Goal: Check status: Verify the current state of an ongoing process or item

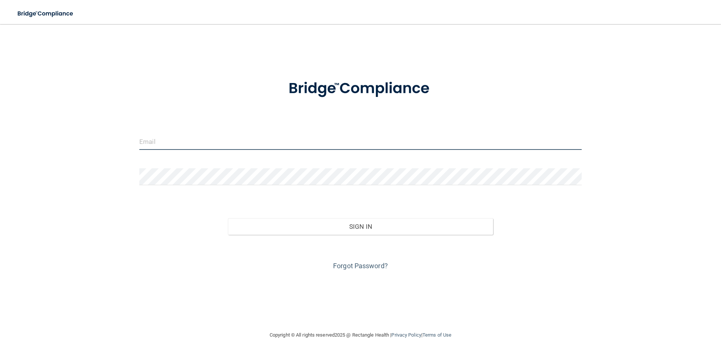
click at [207, 145] on input "email" at bounding box center [360, 141] width 442 height 17
type input "[EMAIL_ADDRESS][DOMAIN_NAME]"
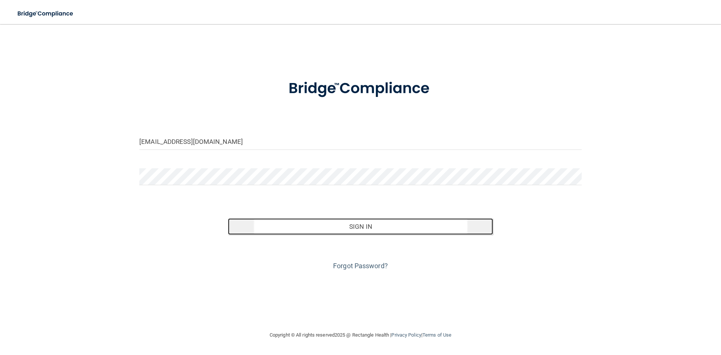
click at [348, 229] on button "Sign In" at bounding box center [360, 226] width 265 height 17
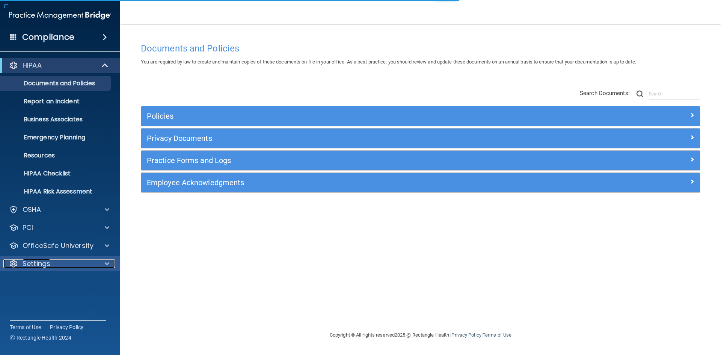
click at [68, 262] on div "Settings" at bounding box center [49, 263] width 93 height 9
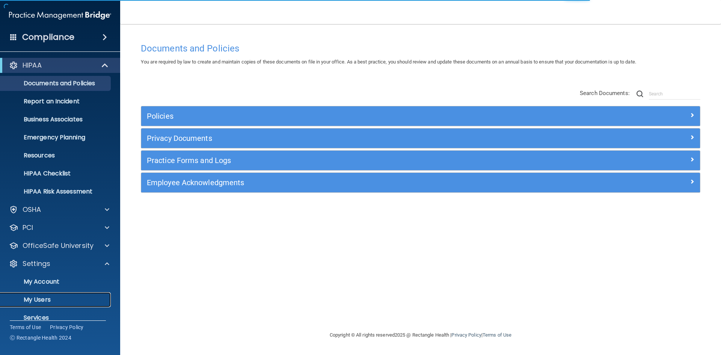
click at [53, 294] on link "My Users" at bounding box center [51, 299] width 118 height 15
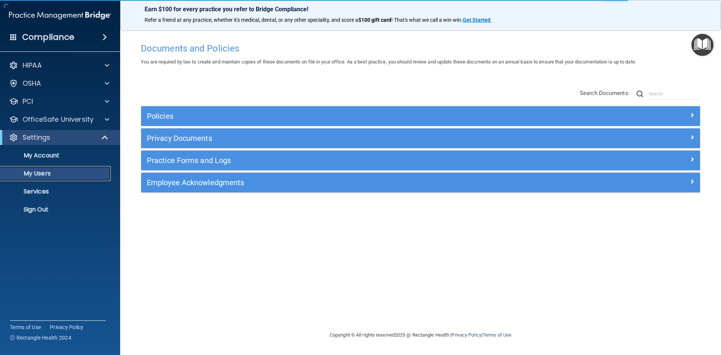
select select "20"
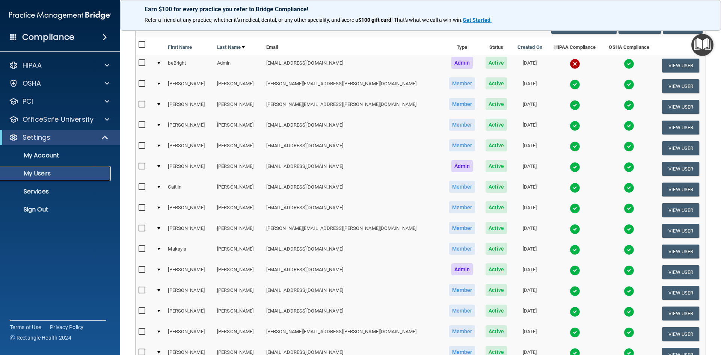
scroll to position [38, 0]
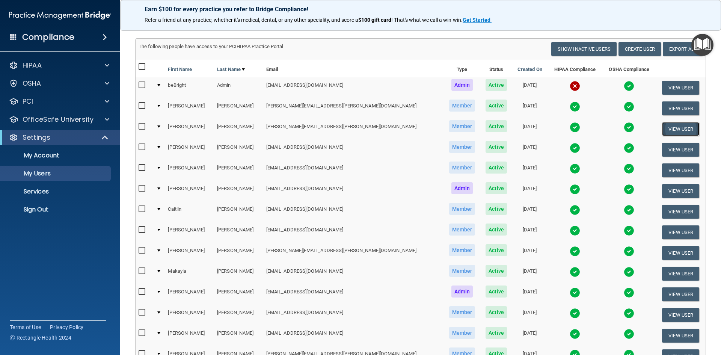
click at [662, 126] on button "View User" at bounding box center [680, 129] width 37 height 14
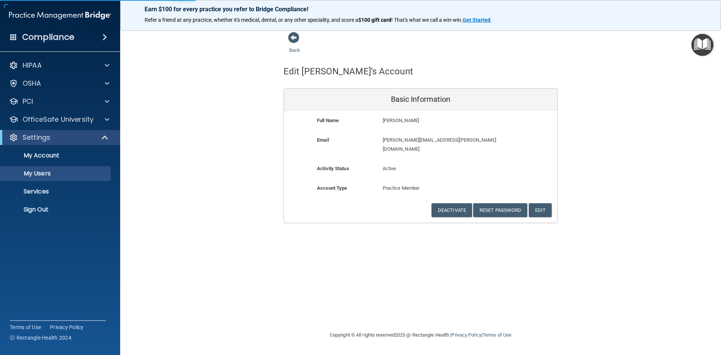
select select "20"
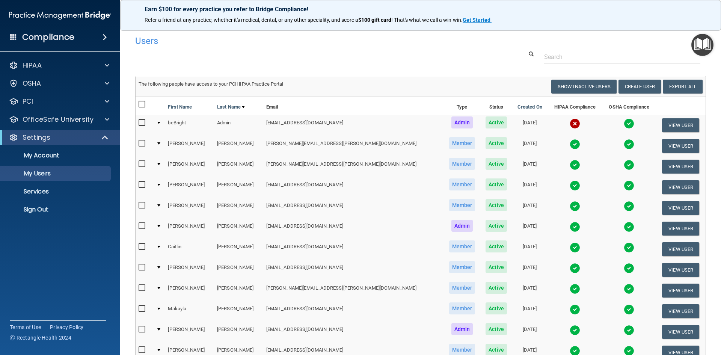
click at [570, 164] on img at bounding box center [575, 165] width 11 height 11
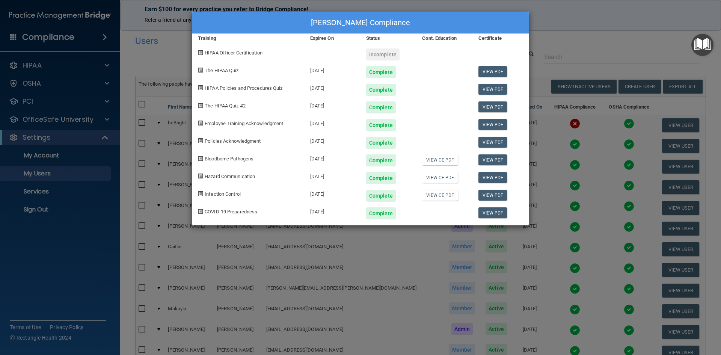
click at [635, 35] on div "[PERSON_NAME] Compliance Training Expires On Status Cont. Education Certificate…" at bounding box center [360, 177] width 721 height 355
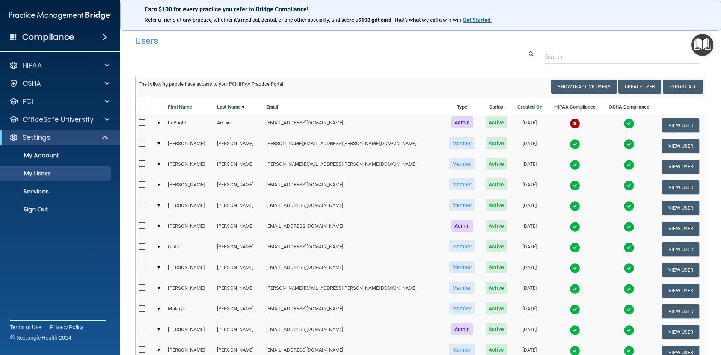
click at [570, 184] on img at bounding box center [575, 185] width 11 height 11
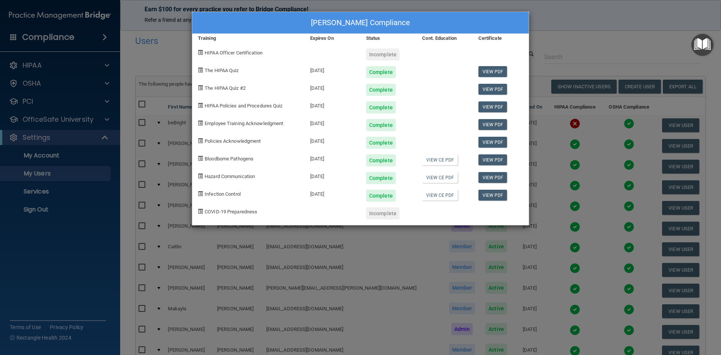
click at [604, 20] on div "[PERSON_NAME] Compliance Training Expires On Status Cont. Education Certificate…" at bounding box center [360, 177] width 721 height 355
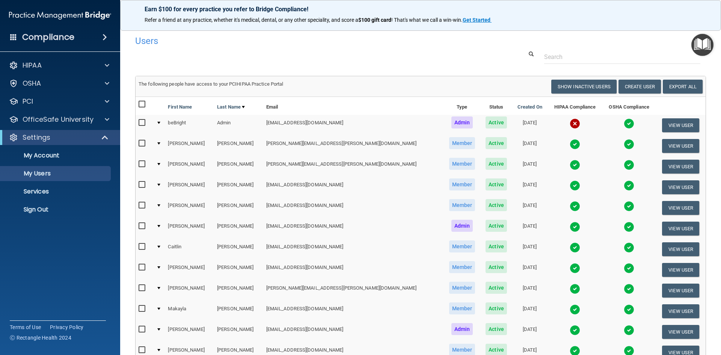
click at [570, 205] on img at bounding box center [575, 206] width 11 height 11
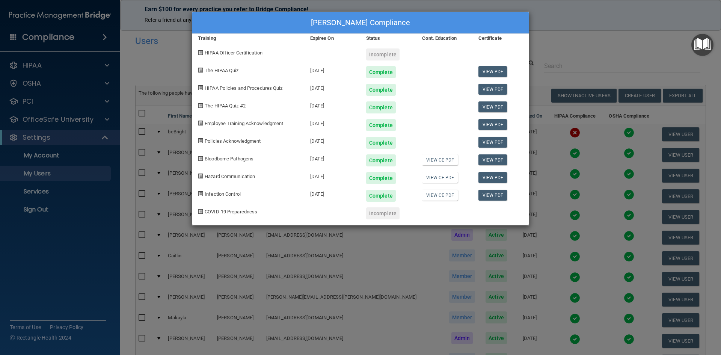
click at [531, 11] on div "[PERSON_NAME] Compliance Training Expires On Status Cont. Education Certificate…" at bounding box center [360, 177] width 721 height 355
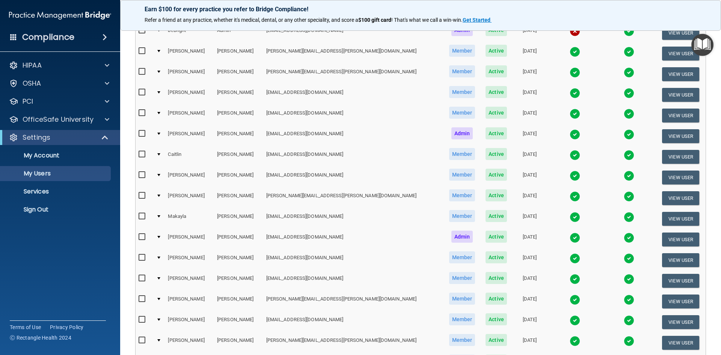
scroll to position [113, 0]
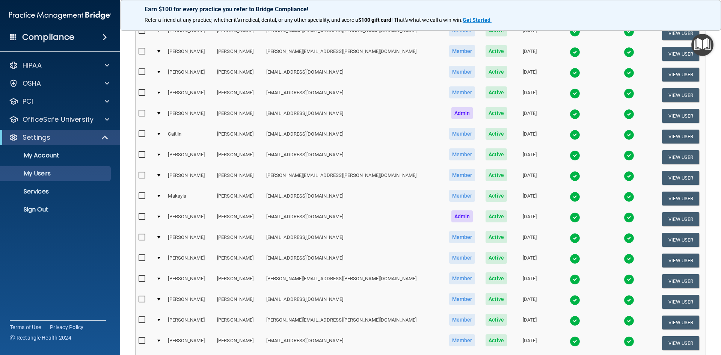
click at [570, 115] on img at bounding box center [575, 114] width 11 height 11
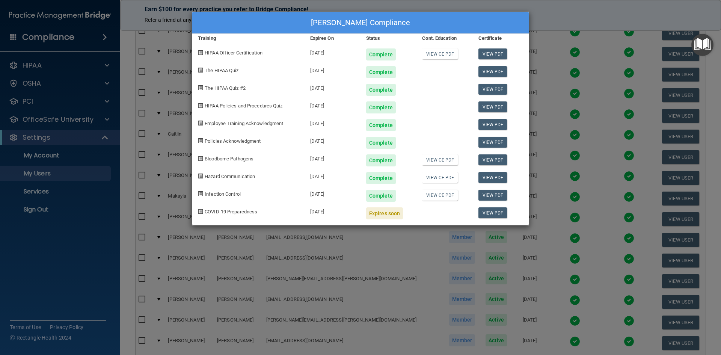
click at [537, 23] on div "[PERSON_NAME] Compliance Training Expires On Status Cont. Education Certificate…" at bounding box center [360, 177] width 721 height 355
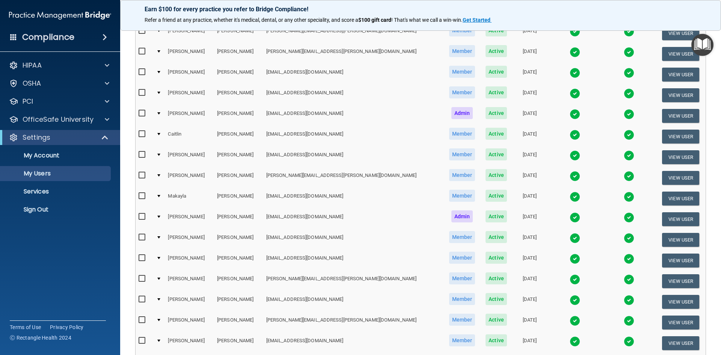
click at [570, 133] on img at bounding box center [575, 135] width 11 height 11
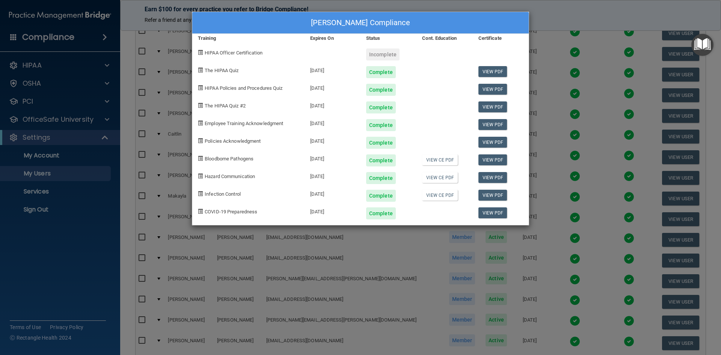
click at [599, 14] on div "[PERSON_NAME] Compliance Training Expires On Status Cont. Education Certificate…" at bounding box center [360, 177] width 721 height 355
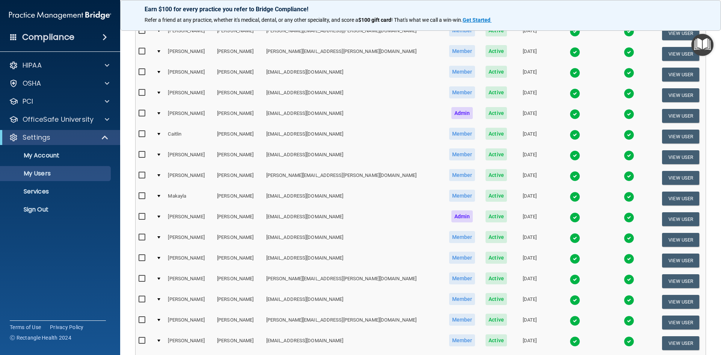
click at [570, 153] on img at bounding box center [575, 155] width 11 height 11
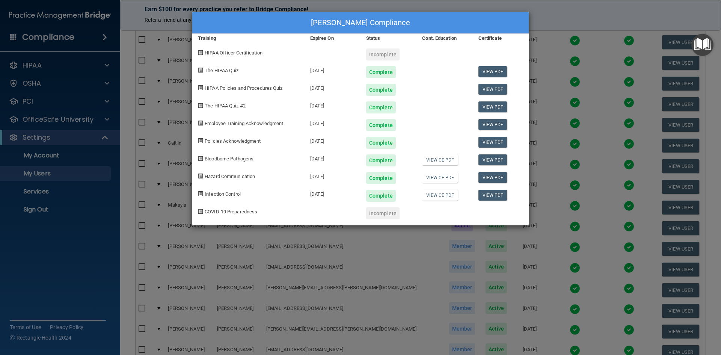
click at [558, 9] on div "[PERSON_NAME] Compliance Training Expires On Status Cont. Education Certificate…" at bounding box center [360, 177] width 721 height 355
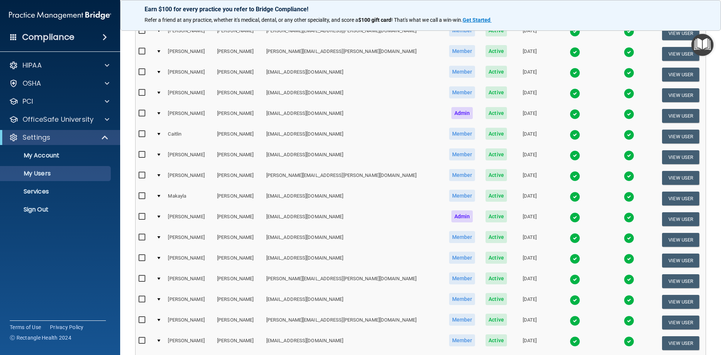
click at [570, 198] on img at bounding box center [575, 197] width 11 height 11
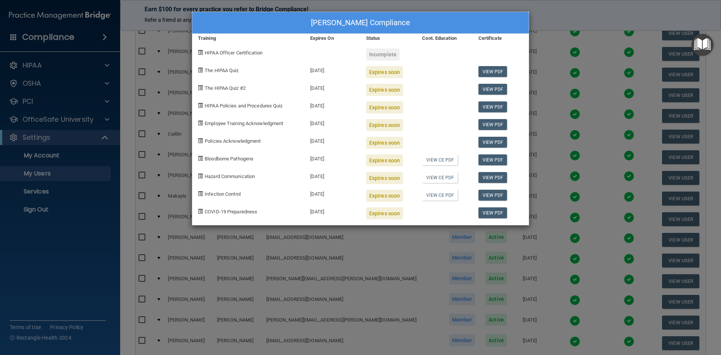
click at [540, 16] on div "[PERSON_NAME] Compliance Training Expires On Status Cont. Education Certificate…" at bounding box center [360, 177] width 721 height 355
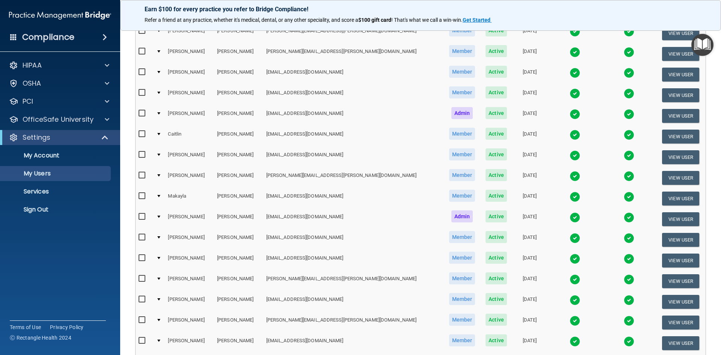
click at [570, 216] on img at bounding box center [575, 217] width 11 height 11
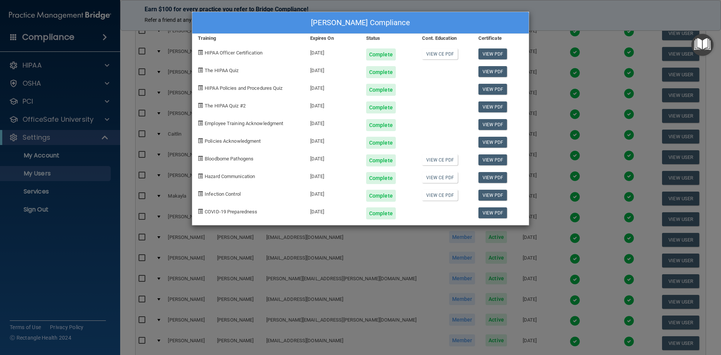
click at [550, 13] on div "[PERSON_NAME] Compliance Training Expires On Status Cont. Education Certificate…" at bounding box center [360, 177] width 721 height 355
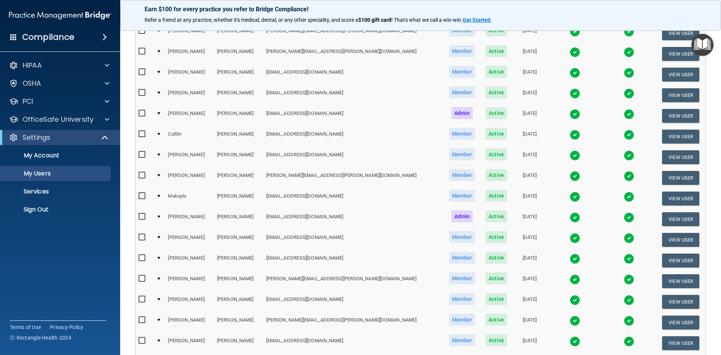
click at [570, 238] on img at bounding box center [575, 238] width 11 height 11
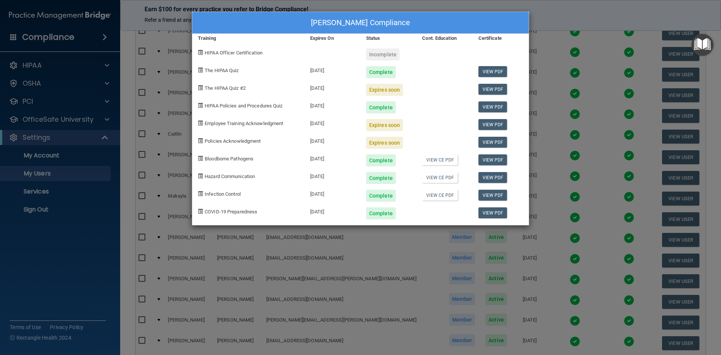
click at [539, 25] on div "[PERSON_NAME] Compliance Training Expires On Status Cont. Education Certificate…" at bounding box center [360, 177] width 721 height 355
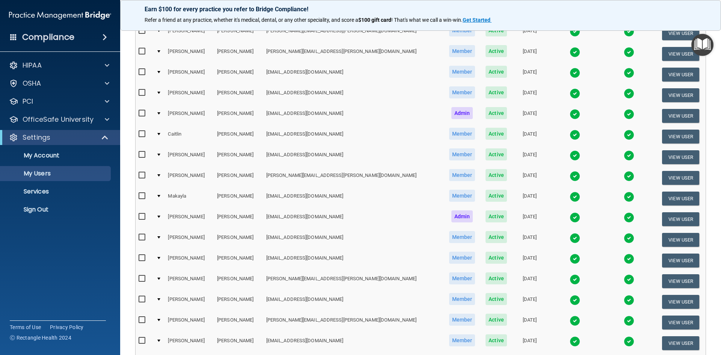
click at [570, 237] on img at bounding box center [575, 238] width 11 height 11
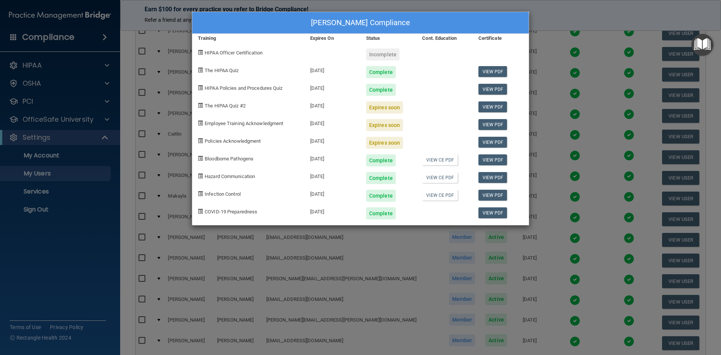
click at [534, 17] on div "[PERSON_NAME] Compliance Training Expires On Status Cont. Education Certificate…" at bounding box center [360, 177] width 721 height 355
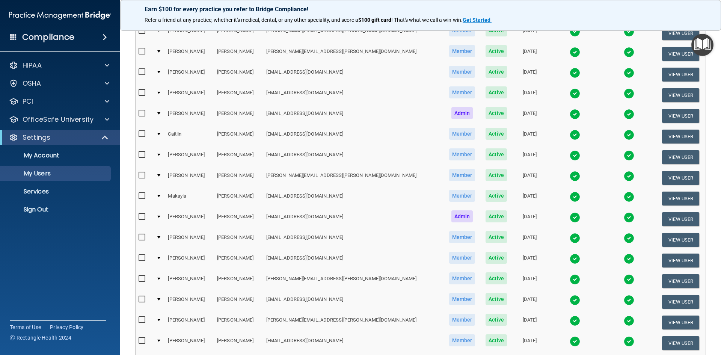
click at [570, 256] on img at bounding box center [575, 258] width 11 height 11
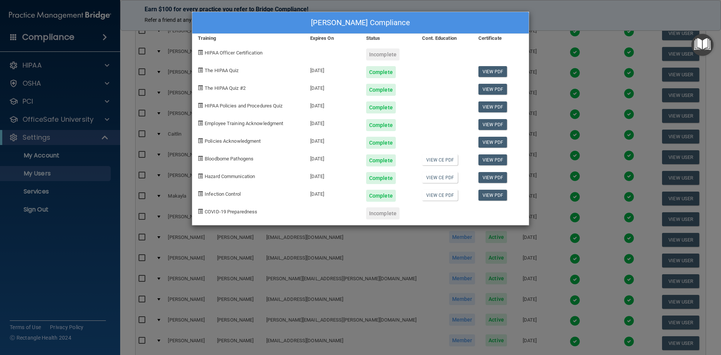
click at [534, 9] on div "[PERSON_NAME] Compliance Training Expires On Status Cont. Education Certificate…" at bounding box center [360, 177] width 721 height 355
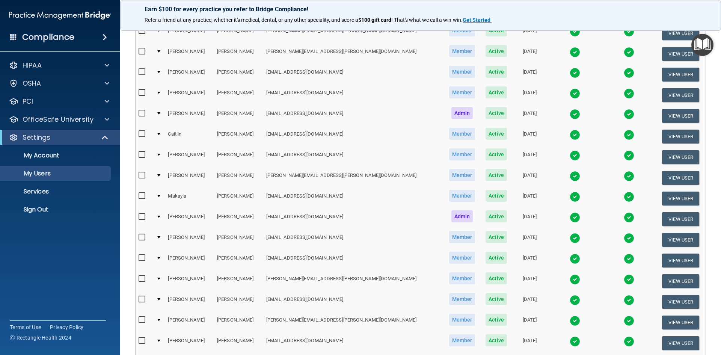
click at [570, 281] on img at bounding box center [575, 279] width 11 height 11
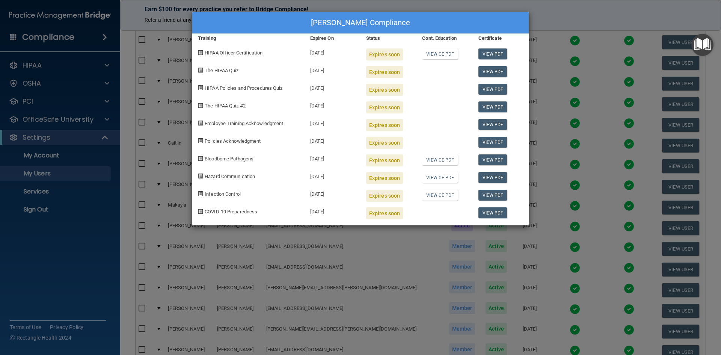
click at [543, 19] on div "[PERSON_NAME] Compliance Training Expires On Status Cont. Education Certificate…" at bounding box center [360, 177] width 721 height 355
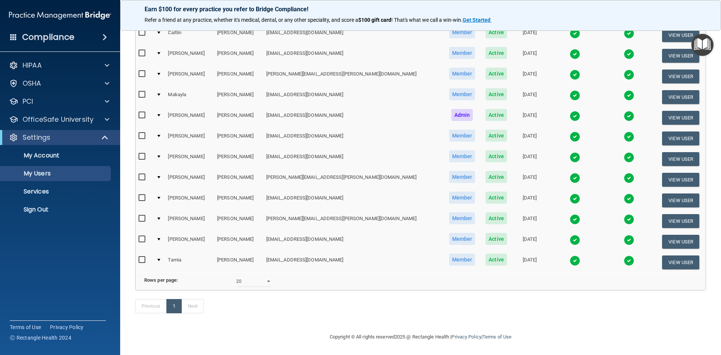
scroll to position [225, 0]
click at [570, 193] on img at bounding box center [575, 198] width 11 height 11
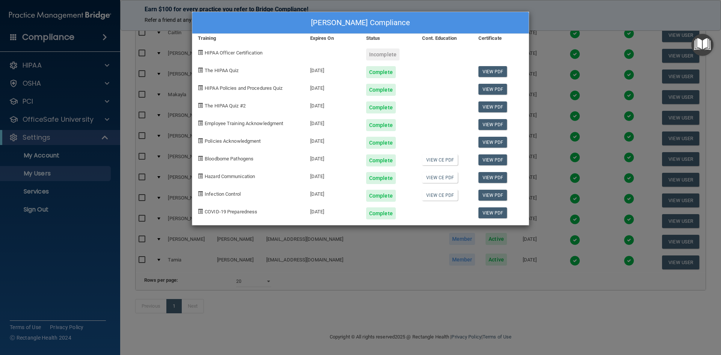
click at [555, 55] on div "[PERSON_NAME] Compliance Training Expires On Status Cont. Education Certificate…" at bounding box center [360, 177] width 721 height 355
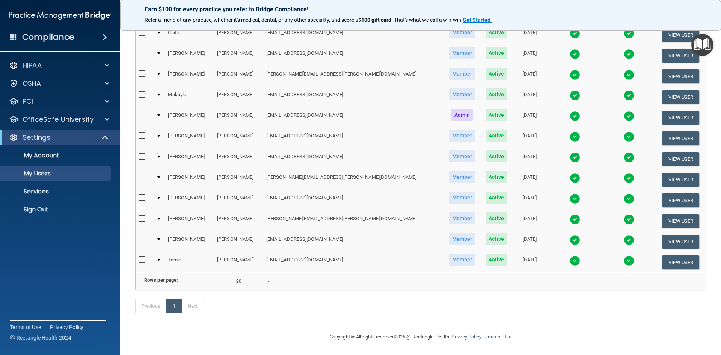
click at [570, 214] on img at bounding box center [575, 219] width 11 height 11
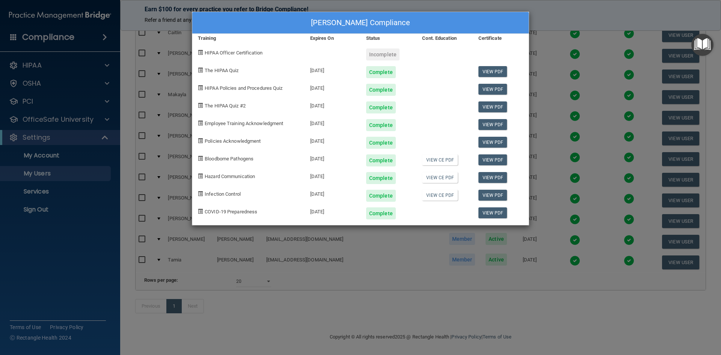
click at [548, 20] on div "[PERSON_NAME] Compliance Training Expires On Status Cont. Education Certificate…" at bounding box center [360, 177] width 721 height 355
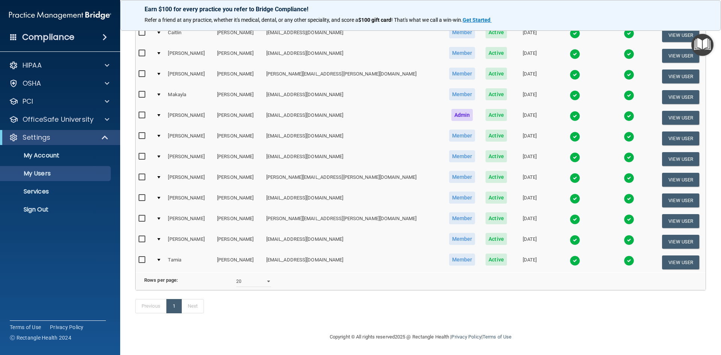
click at [570, 235] on img at bounding box center [575, 240] width 11 height 11
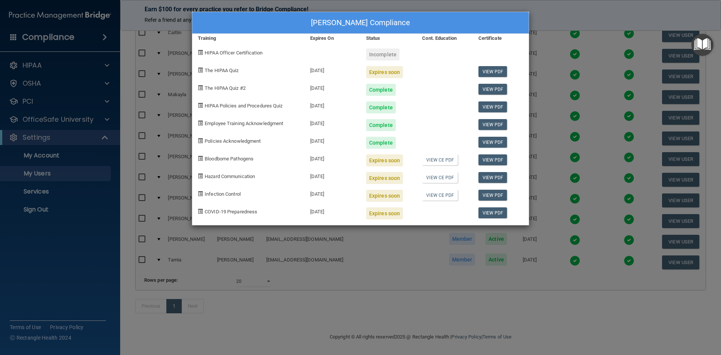
click at [542, 24] on div "[PERSON_NAME] Compliance Training Expires On Status Cont. Education Certificate…" at bounding box center [360, 177] width 721 height 355
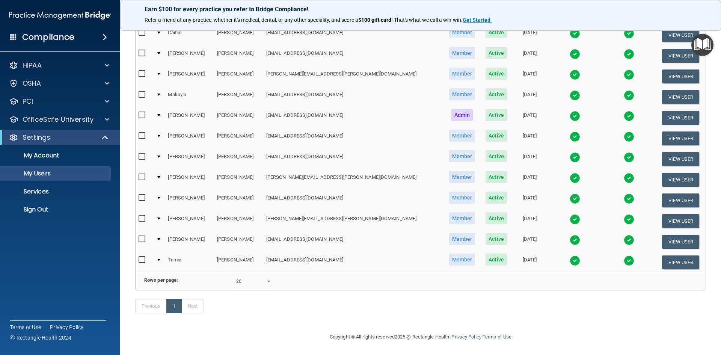
click at [570, 255] on img at bounding box center [575, 260] width 11 height 11
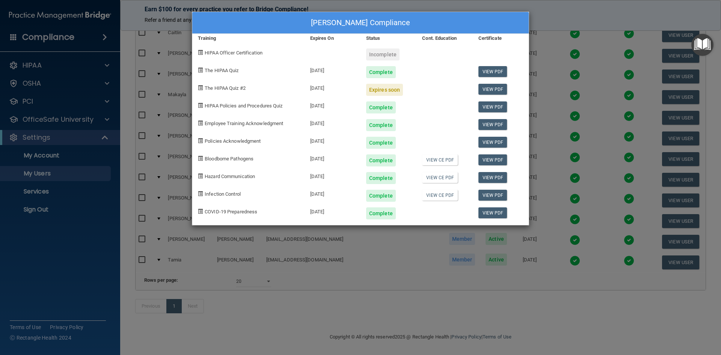
click at [540, 26] on div "[PERSON_NAME] Compliance Training Expires On Status Cont. Education Certificate…" at bounding box center [360, 177] width 721 height 355
